Goal: Complete application form: Complete application form

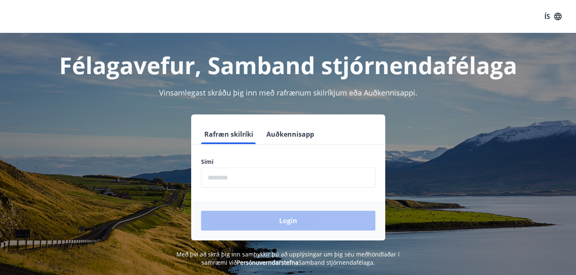
click at [236, 173] on input "phone" at bounding box center [288, 177] width 174 height 20
type input "********"
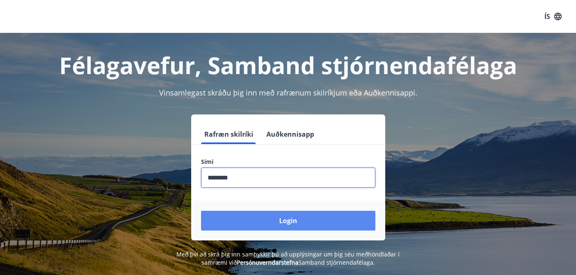
click at [270, 219] on button "Login" at bounding box center [288, 221] width 174 height 20
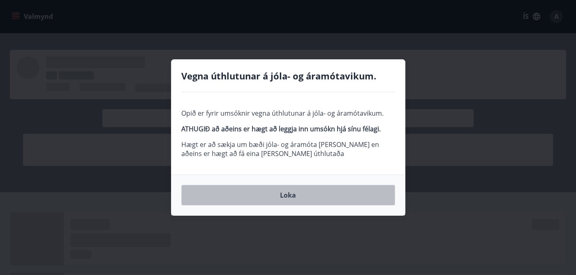
click at [318, 195] on button "Loka" at bounding box center [288, 195] width 214 height 21
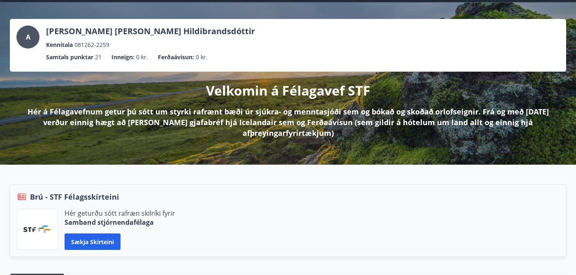
scroll to position [33, 0]
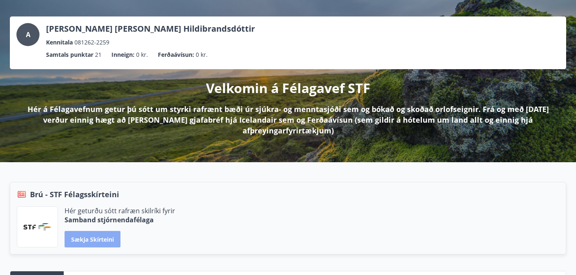
click at [83, 239] on button "Sækja skírteini" at bounding box center [93, 239] width 56 height 16
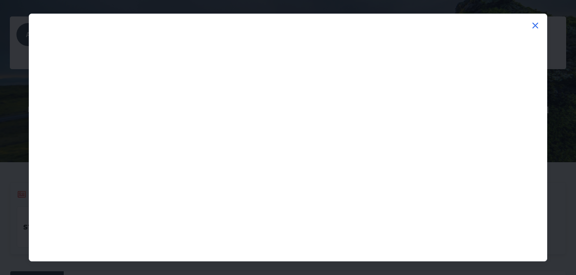
click at [535, 23] on icon at bounding box center [535, 26] width 10 height 10
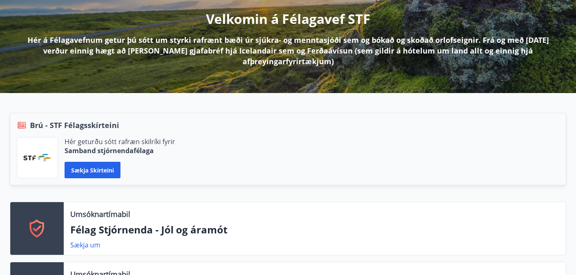
scroll to position [0, 0]
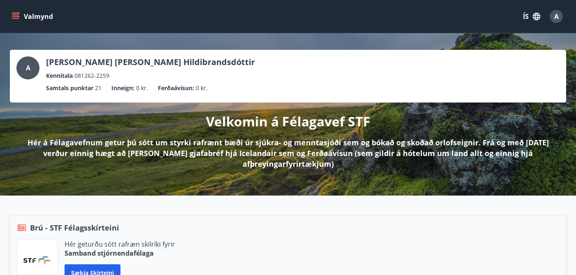
click at [17, 16] on icon "menu" at bounding box center [16, 16] width 9 height 1
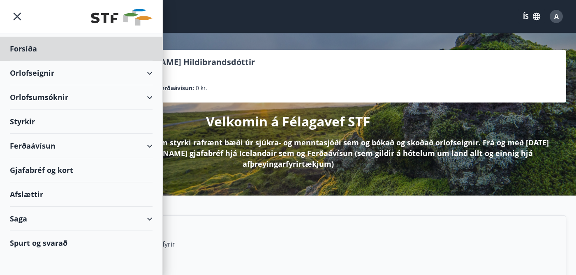
click at [44, 122] on div "Styrkir" at bounding box center [81, 121] width 143 height 24
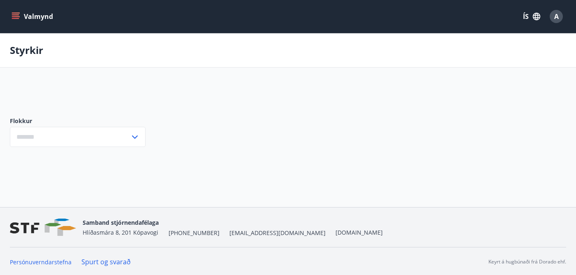
type input "***"
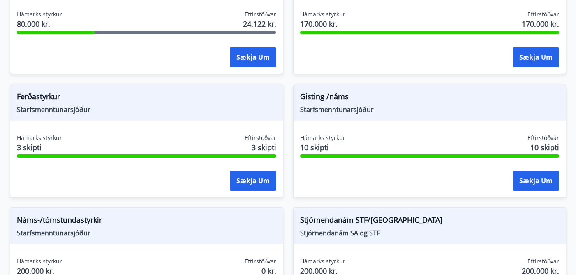
scroll to position [988, 0]
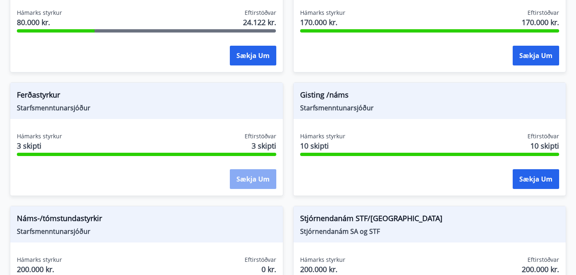
click at [249, 178] on button "Sækja um" at bounding box center [253, 179] width 46 height 20
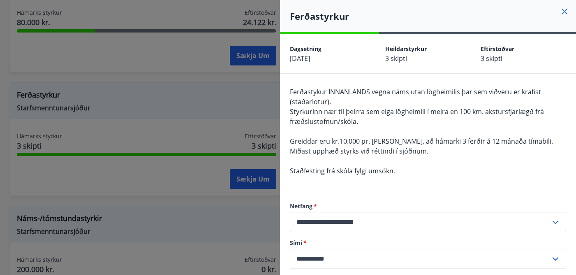
click at [249, 178] on div at bounding box center [288, 137] width 576 height 275
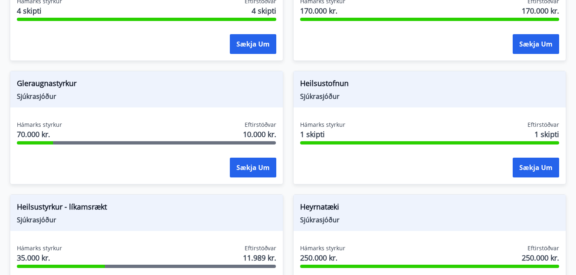
scroll to position [0, 0]
